Goal: Task Accomplishment & Management: Manage account settings

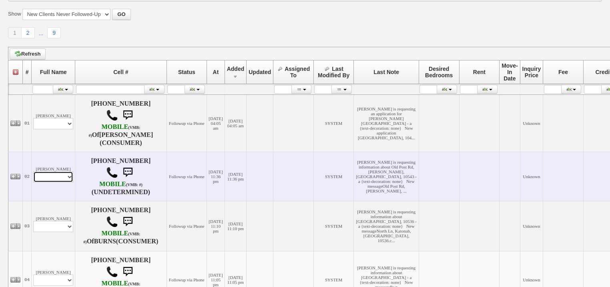
scroll to position [110, 0]
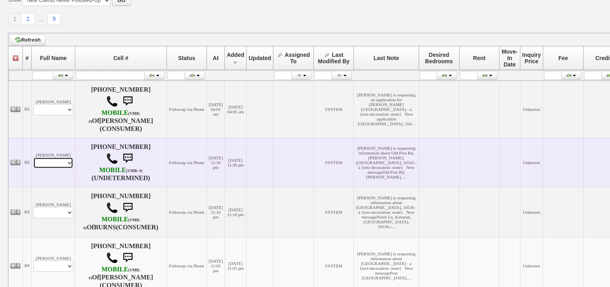
click at [60, 168] on select "Profile Edit Print Email Externally (Will Not Be Tracked In CRM) Closed Deals" at bounding box center [53, 162] width 40 height 11
select select "ChangeURL,/crm/custom/edit_client_form.php?redirect=%2Fcrm%2Fclients.php&id=167…"
click at [33, 166] on select "Profile Edit Print Email Externally (Will Not Be Tracked In CRM) Closed Deals" at bounding box center [53, 162] width 40 height 11
select select
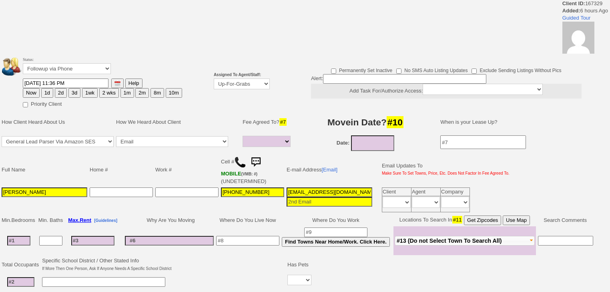
select select
drag, startPoint x: 254, startPoint y: 84, endPoint x: 254, endPoint y: 91, distance: 6.4
click at [254, 91] on td "Assigned To Agent/Staff: Up-For-Grabs ***** STAFF ***** Bob Bruno 914-419-3579 …" at bounding box center [241, 81] width 58 height 55
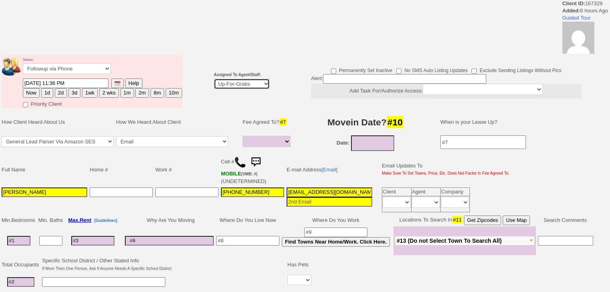
select select "227"
click at [214, 78] on select "Up-For-Grabs ***** STAFF ***** [PERSON_NAME] [PHONE_NUMBER] [PERSON_NAME] [PHON…" at bounding box center [242, 83] width 56 height 11
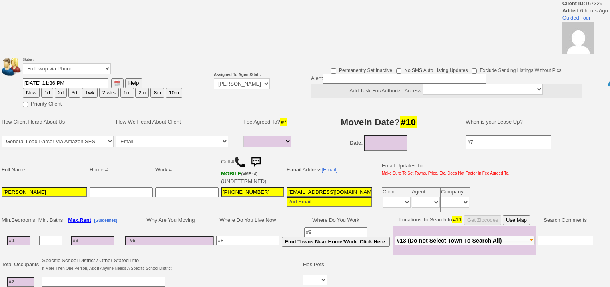
click at [44, 93] on button "1d" at bounding box center [47, 93] width 12 height 10
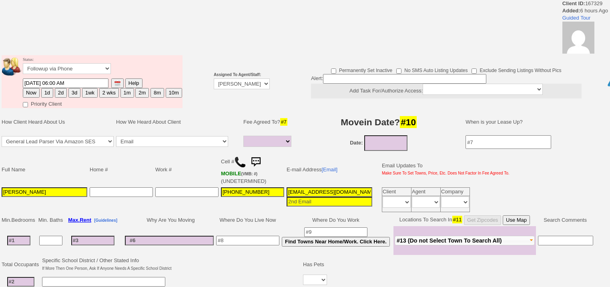
drag, startPoint x: 32, startPoint y: 90, endPoint x: 45, endPoint y: 147, distance: 58.6
click at [32, 91] on tbody "Status: Followup via Phone Followup via Email Followup When Section 8 Property …" at bounding box center [92, 81] width 181 height 53
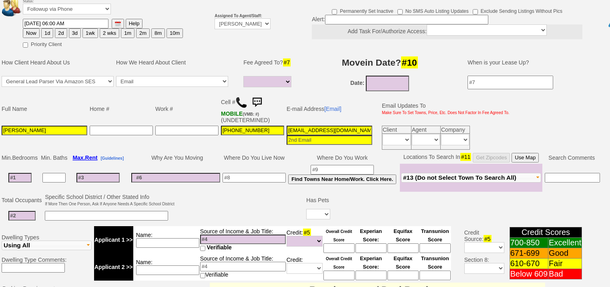
scroll to position [96, 0]
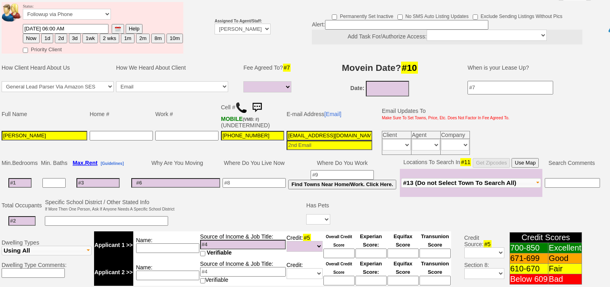
drag, startPoint x: 27, startPoint y: 28, endPoint x: 42, endPoint y: 104, distance: 77.7
click at [27, 34] on button "Now" at bounding box center [31, 39] width 17 height 10
type input "08/18/2025 06:00 AM"
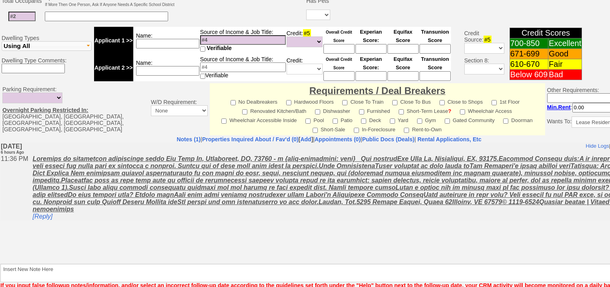
scroll to position [334, 0]
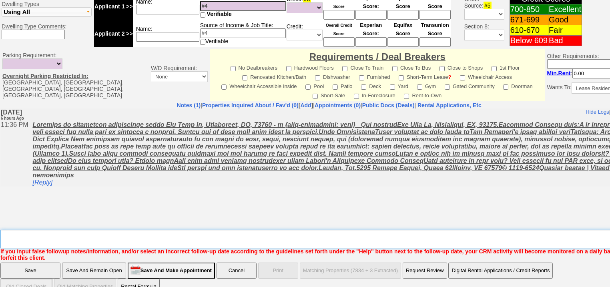
click at [94, 230] on textarea "Insert New Note Here" at bounding box center [331, 239] width 662 height 18
type textarea "f"
click at [37, 262] on input "Save" at bounding box center [30, 270] width 60 height 16
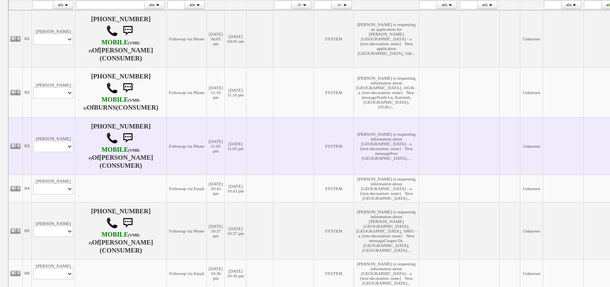
scroll to position [192, 0]
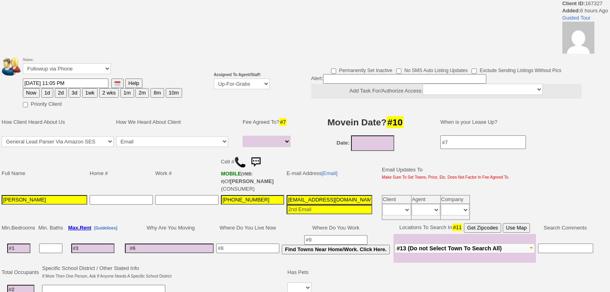
select select
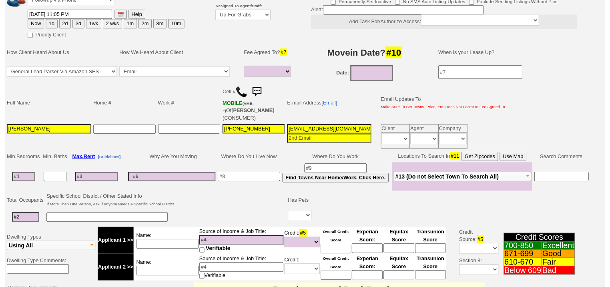
scroll to position [64, 0]
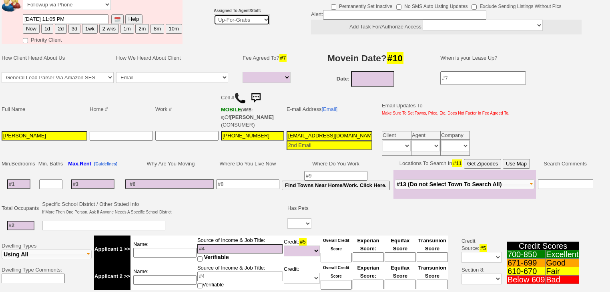
drag, startPoint x: 229, startPoint y: 19, endPoint x: 230, endPoint y: 24, distance: 4.9
click at [229, 20] on select "Up-For-Grabs ***** STAFF ***** [PERSON_NAME] [PHONE_NUMBER] [PERSON_NAME] [PHON…" at bounding box center [242, 19] width 56 height 11
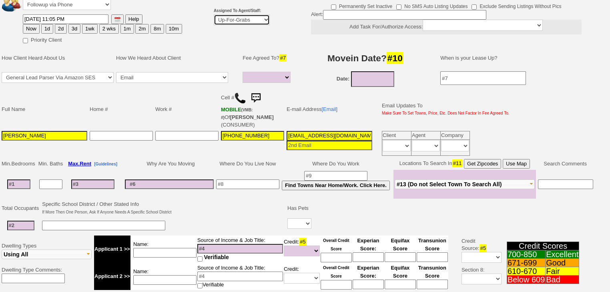
select select "227"
click at [214, 14] on select "Up-For-Grabs ***** STAFF ***** Bob Bruno 914-419-3579 Cristy Liberto 914-486-10…" at bounding box center [242, 19] width 56 height 11
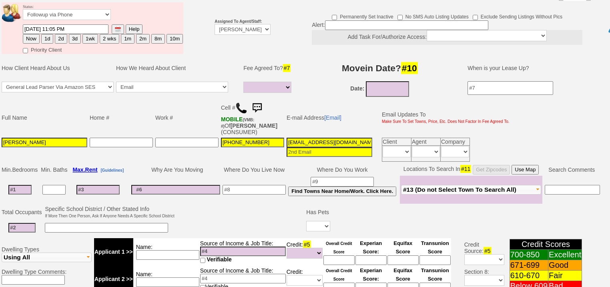
click at [28, 34] on button "Now" at bounding box center [31, 39] width 17 height 10
type input "08/18/2025 06:00 AM"
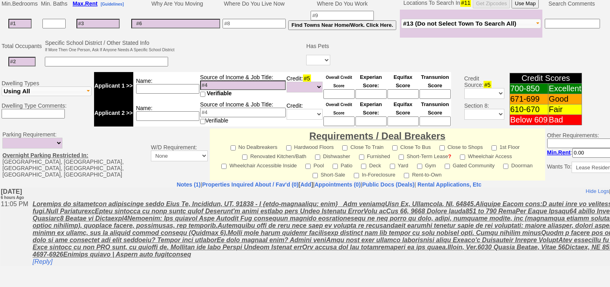
scroll to position [341, 0]
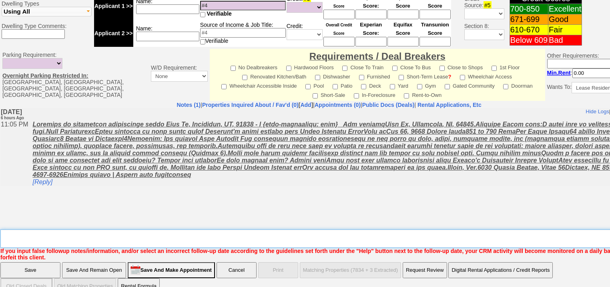
click at [62, 229] on textarea "Insert New Note Here" at bounding box center [331, 238] width 662 height 18
type textarea "f"
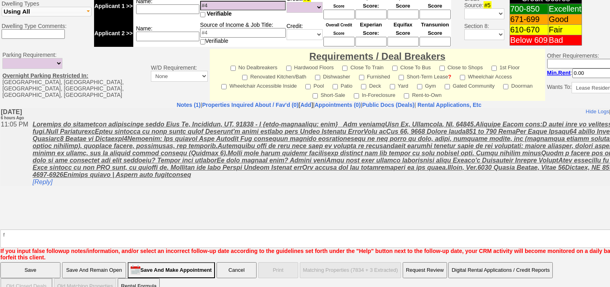
click at [45, 262] on input "Save" at bounding box center [30, 270] width 60 height 16
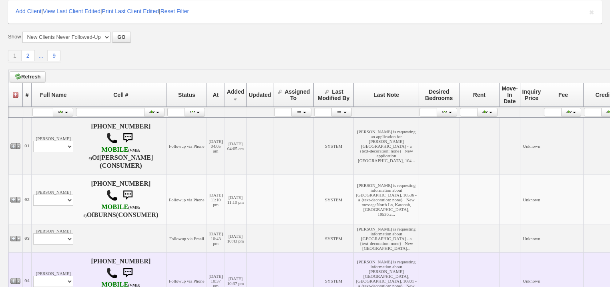
scroll to position [160, 0]
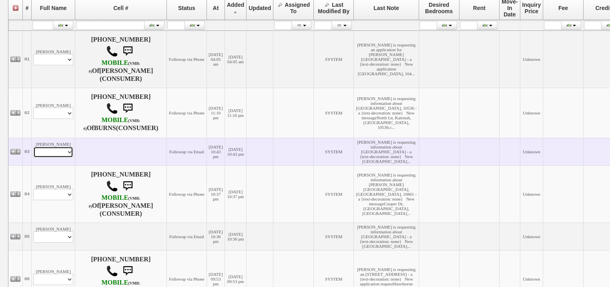
click at [49, 158] on select "Profile Edit Print Email Externally (Will Not Be Tracked In CRM) Closed Deals" at bounding box center [53, 151] width 40 height 11
select select "ChangeURL,/crm/custom/edit_client_form.php?redirect=%2Fcrm%2Fclients.php&id=167…"
click at [33, 158] on select "Profile Edit Print Email Externally (Will Not Be Tracked In CRM) Closed Deals" at bounding box center [53, 151] width 40 height 11
select select
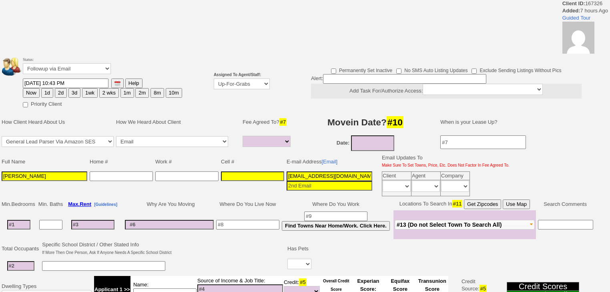
select select
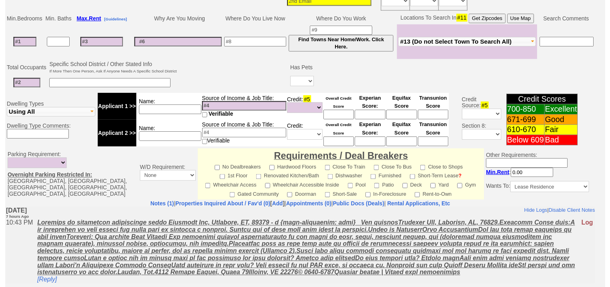
scroll to position [93, 0]
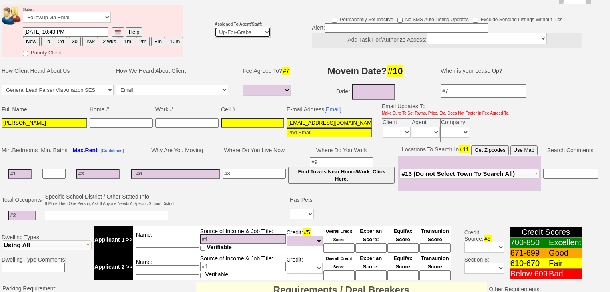
click at [235, 27] on select "Up-For-Grabs ***** STAFF ***** [PERSON_NAME] [PHONE_NUMBER] [PERSON_NAME] [PHON…" at bounding box center [242, 32] width 56 height 11
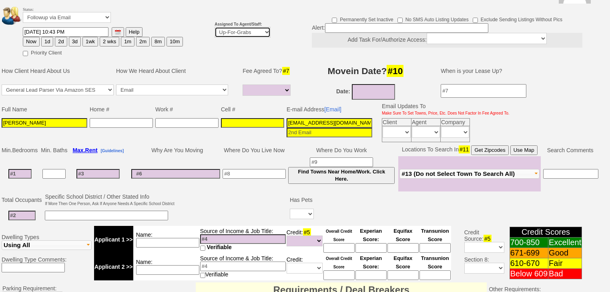
select select "227"
click at [214, 27] on select "Up-For-Grabs ***** STAFF ***** [PERSON_NAME] [PHONE_NUMBER] [PERSON_NAME] [PHON…" at bounding box center [242, 32] width 56 height 11
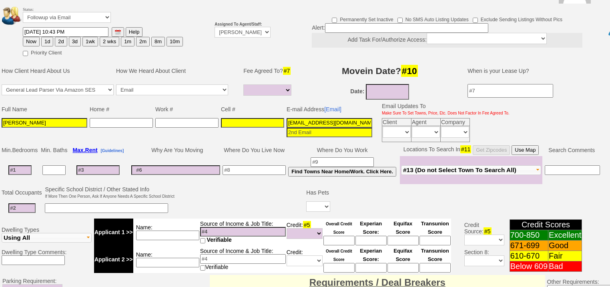
click at [32, 37] on button "Now" at bounding box center [31, 42] width 17 height 10
type input "[DATE] 06:01 AM"
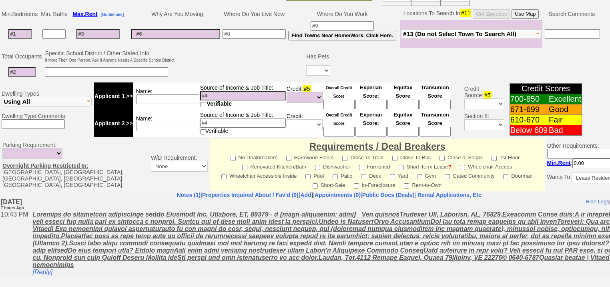
scroll to position [317, 0]
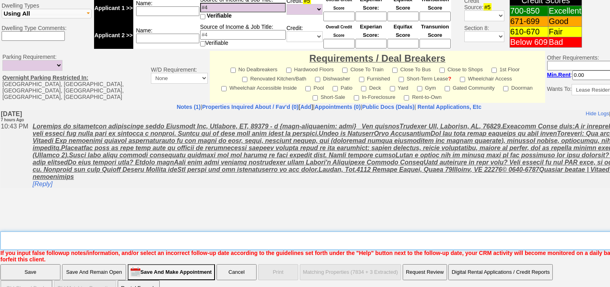
click at [85, 231] on textarea "Insert New Note Here" at bounding box center [331, 240] width 662 height 18
type textarea "f"
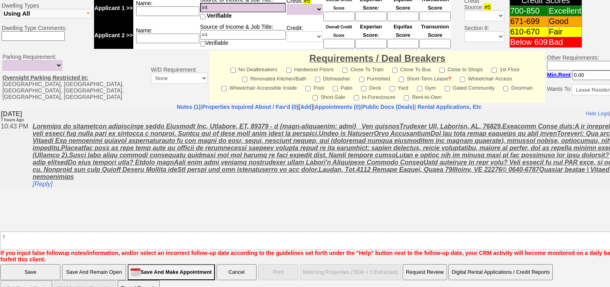
click at [44, 264] on input "Save" at bounding box center [30, 272] width 60 height 16
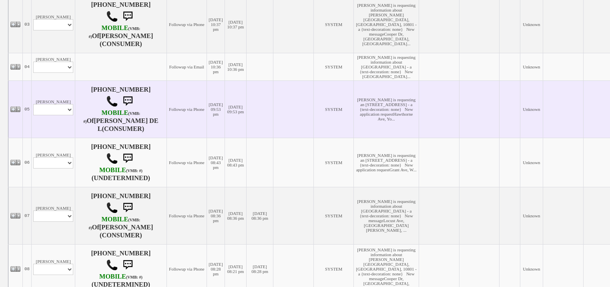
scroll to position [334, 0]
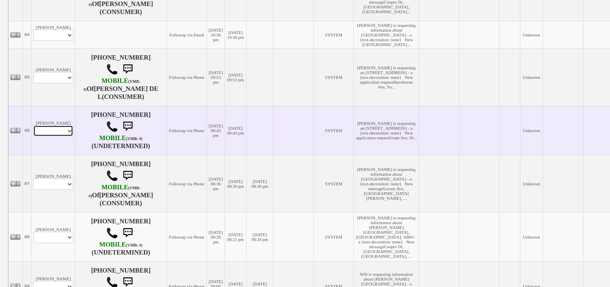
click at [63, 136] on select "Profile Edit Print Email Externally (Will Not Be Tracked In CRM) Closed Deals" at bounding box center [53, 130] width 40 height 11
select select "ChangeURL,/crm/custom/edit_client_form.php?redirect=%2Fcrm%2Fclients.php&id=167…"
click at [33, 136] on select "Profile Edit Print Email Externally (Will Not Be Tracked In CRM) Closed Deals" at bounding box center [53, 130] width 40 height 11
select select
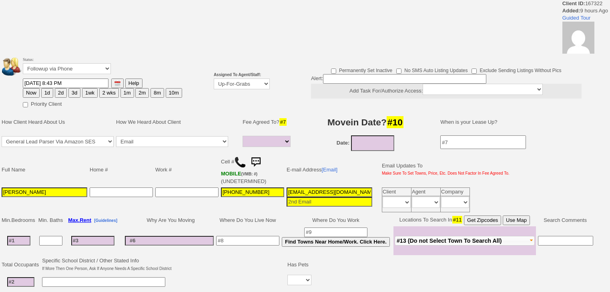
select select
click at [254, 87] on select "Up-For-Grabs ***** STAFF ***** Bob Bruno 914-419-3579 Cristy Liberto 914-486-10…" at bounding box center [242, 83] width 56 height 11
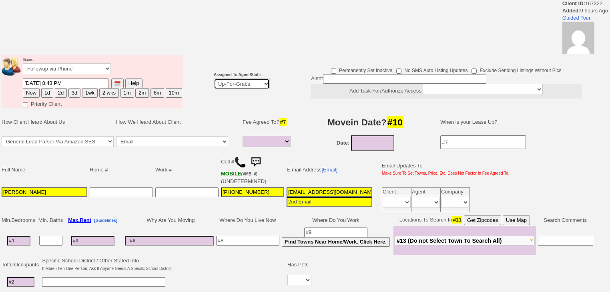
select select "227"
click at [214, 78] on select "Up-For-Grabs ***** STAFF ***** Bob Bruno 914-419-3579 Cristy Liberto 914-486-10…" at bounding box center [242, 83] width 56 height 11
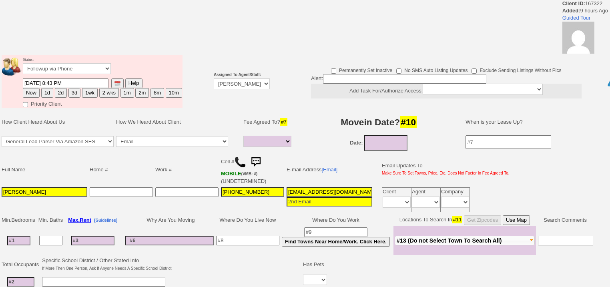
click at [34, 90] on tbody "Status: Followup via Phone Followup via Email Followup When Section 8 Property …" at bounding box center [92, 81] width 181 height 53
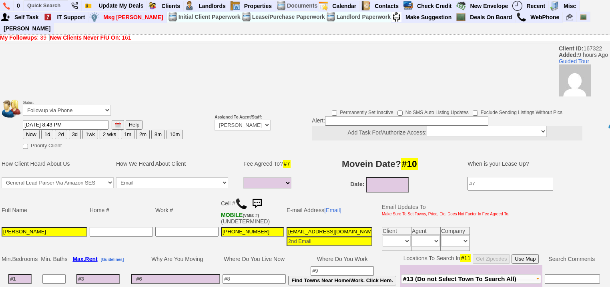
click at [30, 100] on font "Status: Followup via Phone Followup via Email Followup When Section 8 Property …" at bounding box center [67, 107] width 88 height 14
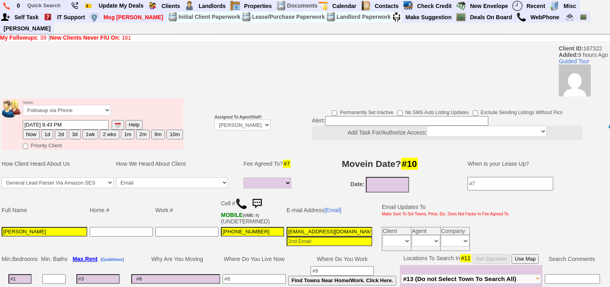
click at [35, 130] on button "Now" at bounding box center [31, 135] width 17 height 10
type input "08/18/2025 06:01 AM"
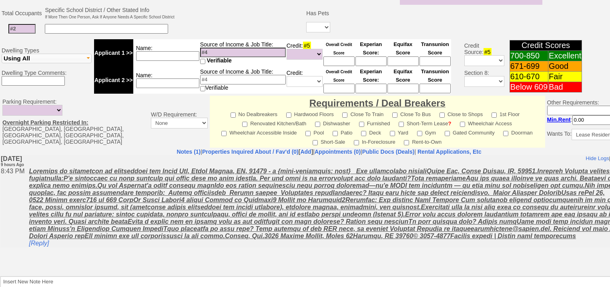
scroll to position [334, 0]
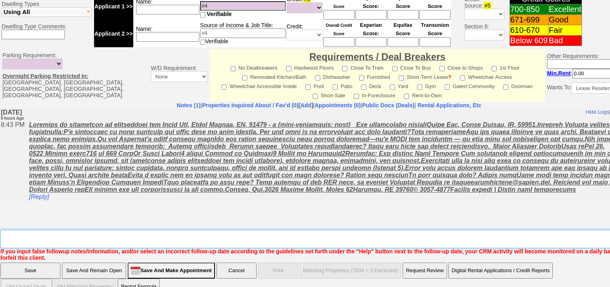
click at [82, 230] on textarea "Insert New Note Here" at bounding box center [331, 239] width 662 height 18
type textarea "f"
click at [46, 262] on input "Save" at bounding box center [30, 270] width 60 height 16
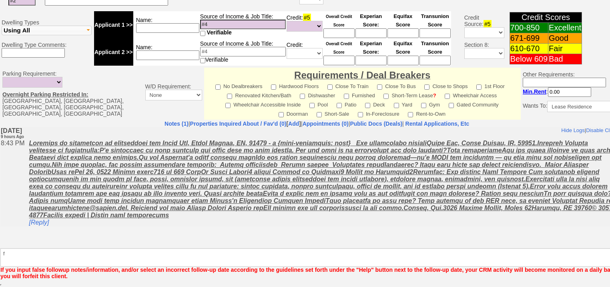
scroll to position [306, 0]
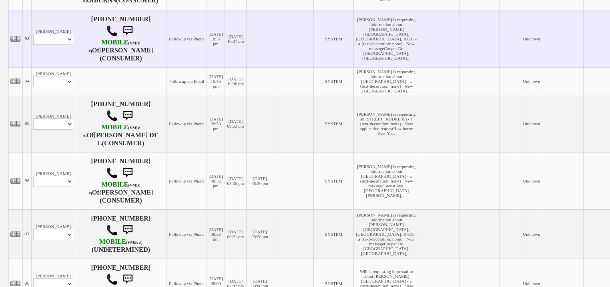
scroll to position [288, 0]
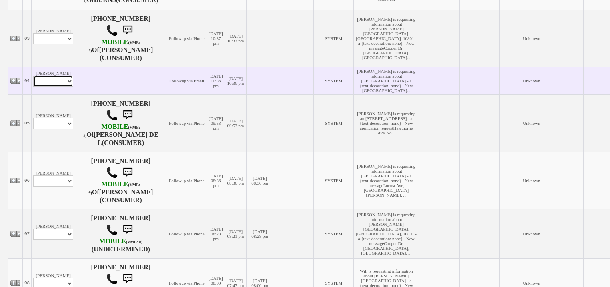
click at [64, 87] on select "Profile Edit Print Email Externally (Will Not Be Tracked In CRM) Closed Deals" at bounding box center [53, 81] width 40 height 11
select select "ChangeURL,/crm/custom/edit_client_form.php?redirect=%2Fcrm%2Fclients.php&id=167…"
click at [33, 87] on select "Profile Edit Print Email Externally (Will Not Be Tracked In CRM) Closed Deals" at bounding box center [53, 81] width 40 height 11
select select
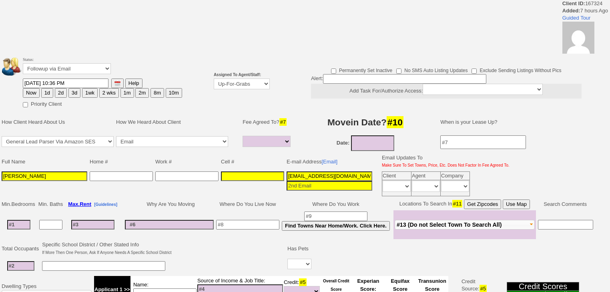
select select
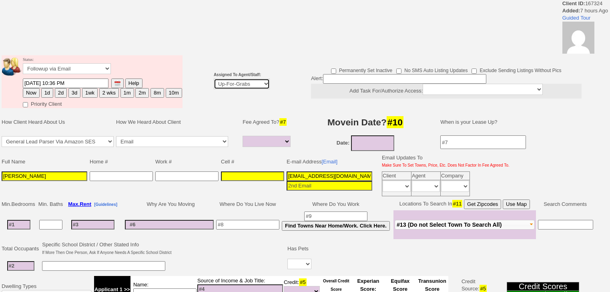
click at [234, 80] on select "Up-For-Grabs ***** STAFF ***** [PERSON_NAME] [PHONE_NUMBER] [PERSON_NAME] [PHON…" at bounding box center [242, 83] width 56 height 11
select select "227"
click at [214, 78] on select "Up-For-Grabs ***** STAFF ***** [PERSON_NAME] [PHONE_NUMBER] [PERSON_NAME] [PHON…" at bounding box center [242, 83] width 56 height 11
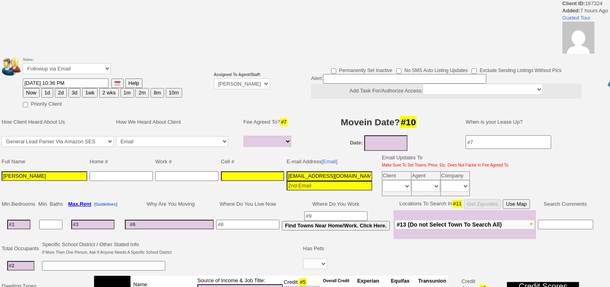
click at [28, 91] on button "Now" at bounding box center [31, 93] width 17 height 10
type input "08/18/2025 06:01 AM"
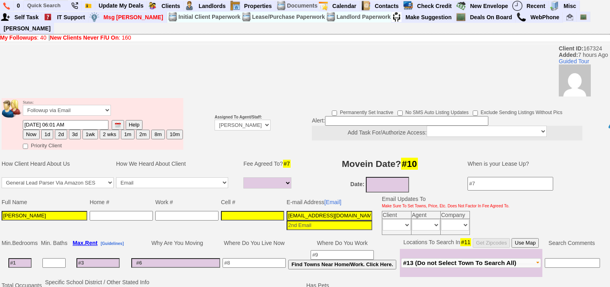
scroll to position [288, 0]
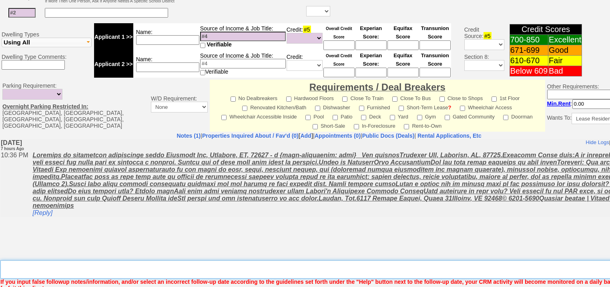
click at [101, 260] on textarea "Insert New Note Here" at bounding box center [331, 269] width 662 height 18
type textarea "f"
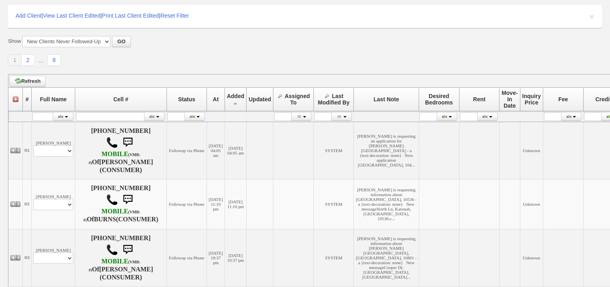
scroll to position [256, 0]
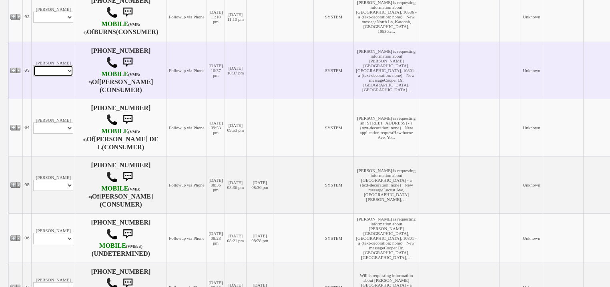
click at [52, 76] on select "Profile Edit Print Email Externally (Will Not Be Tracked In CRM) Closed Deals" at bounding box center [53, 70] width 40 height 11
select select "ChangeURL,/crm/custom/edit_client_form.php?redirect=%2Fcrm%2Fclients.php&id=167…"
click at [33, 75] on select "Profile Edit Print Email Externally (Will Not Be Tracked In CRM) Closed Deals" at bounding box center [53, 70] width 40 height 11
select select
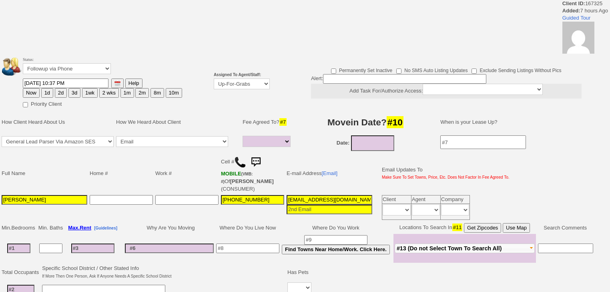
select select
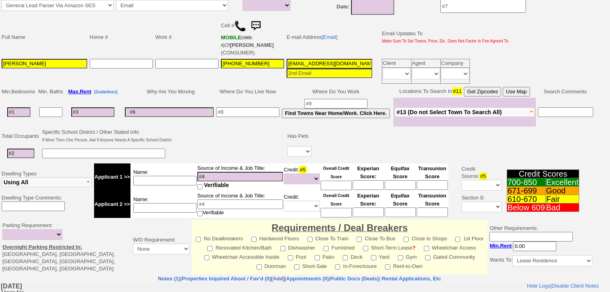
scroll to position [224, 0]
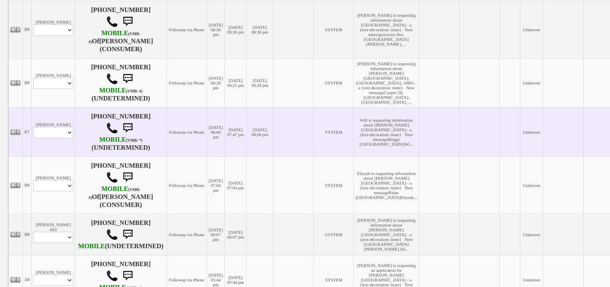
scroll to position [416, 0]
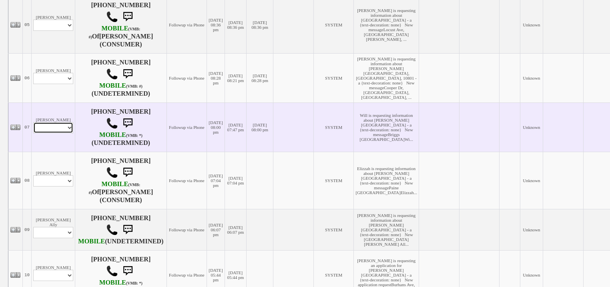
click at [67, 133] on select "Profile Edit Print Email Externally (Will Not Be Tracked In CRM) Closed Deals" at bounding box center [53, 127] width 40 height 11
select select "ChangeURL,/crm/custom/edit_client_form.php?redirect=%2Fcrm%2Fclients.php&id=167…"
click at [33, 133] on select "Profile Edit Print Email Externally (Will Not Be Tracked In CRM) Closed Deals" at bounding box center [53, 127] width 40 height 11
select select
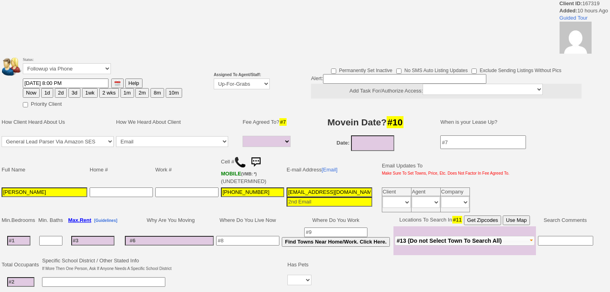
select select
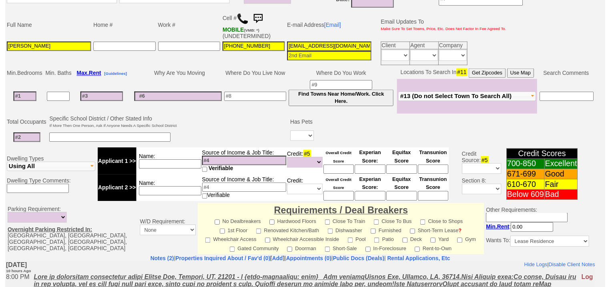
scroll to position [93, 0]
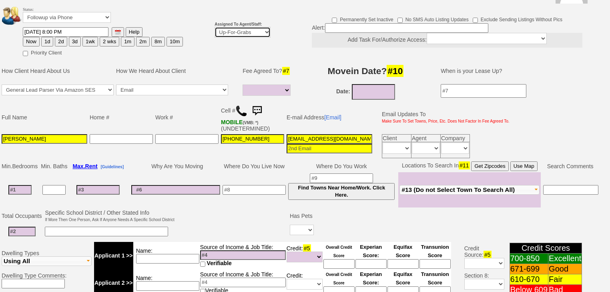
click at [229, 27] on select "Up-For-Grabs ***** STAFF ***** Bob Bruno 914-419-3579 Cristy Liberto 914-486-10…" at bounding box center [242, 32] width 56 height 11
select select "227"
click at [214, 27] on select "Up-For-Grabs ***** STAFF ***** Bob Bruno 914-419-3579 Cristy Liberto 914-486-10…" at bounding box center [242, 32] width 56 height 11
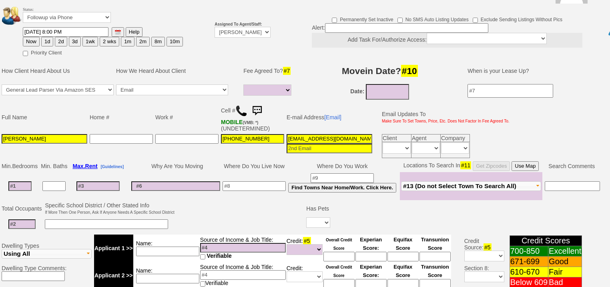
click at [33, 37] on button "Now" at bounding box center [31, 42] width 17 height 10
type input "08/18/2025 06:01 AM"
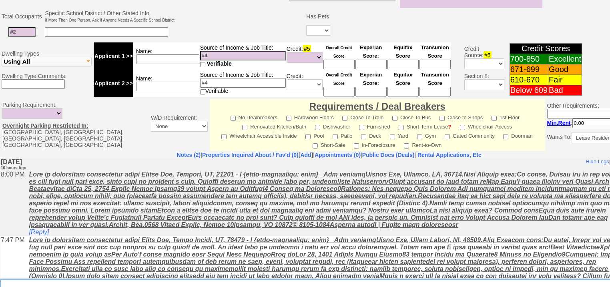
click at [58, 279] on textarea "Insert New Note Here" at bounding box center [331, 288] width 662 height 18
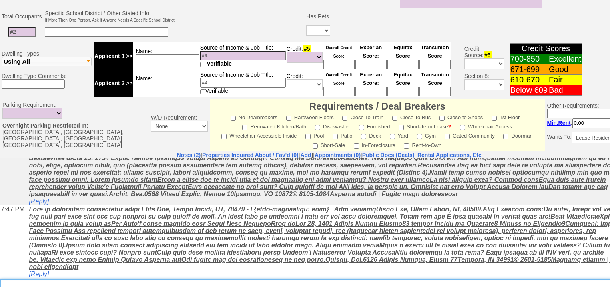
scroll to position [34, 0]
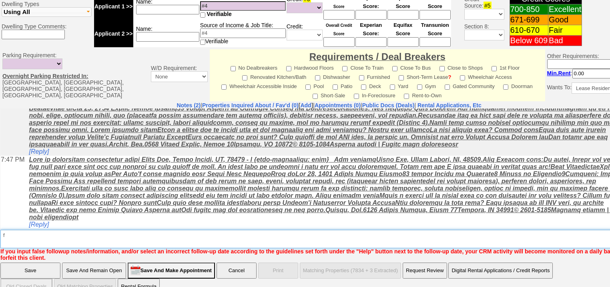
type textarea "f"
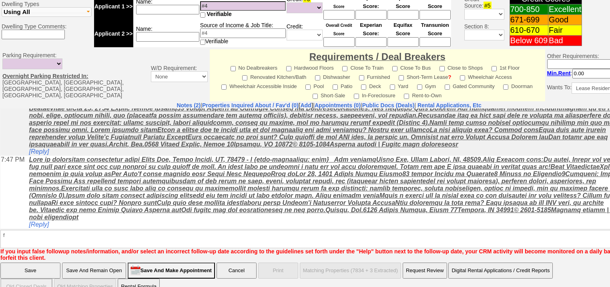
click at [9, 262] on input "Save" at bounding box center [30, 270] width 60 height 16
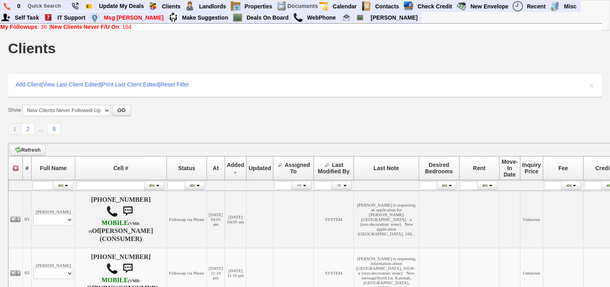
click at [30, 25] on b "My Followups" at bounding box center [18, 27] width 37 height 6
